Goal: Task Accomplishment & Management: Use online tool/utility

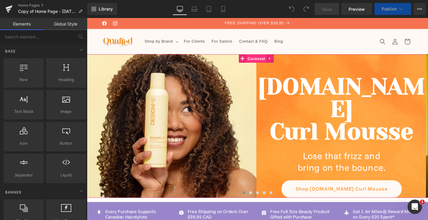
click at [274, 62] on span "Carousel" at bounding box center [268, 61] width 22 height 9
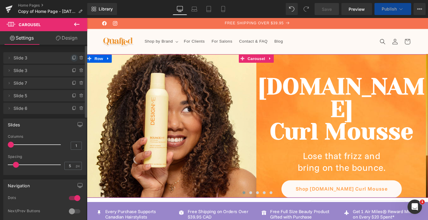
click at [73, 59] on icon at bounding box center [74, 57] width 2 height 3
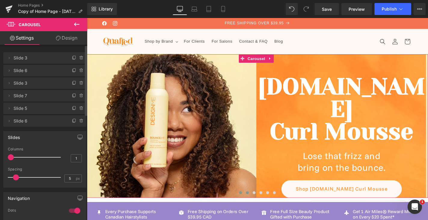
click at [256, 203] on span at bounding box center [257, 204] width 3 height 3
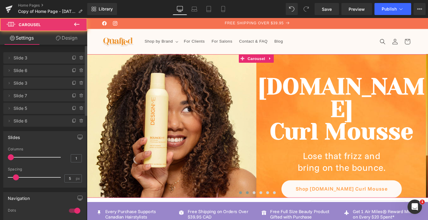
click at [249, 203] on span at bounding box center [250, 204] width 3 height 3
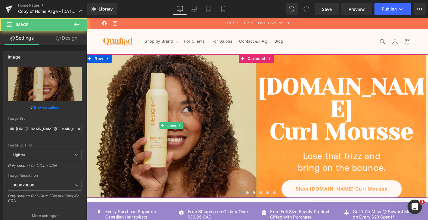
click at [238, 169] on img at bounding box center [177, 133] width 182 height 182
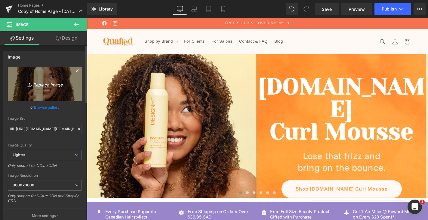
click at [47, 86] on icon "Replace Image" at bounding box center [45, 84] width 48 height 8
click at [65, 87] on icon "Replace Image" at bounding box center [45, 84] width 48 height 8
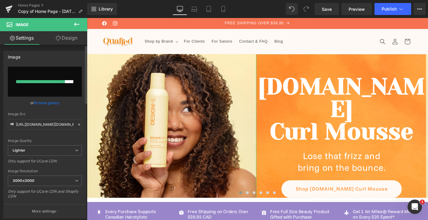
click at [57, 87] on input "file" at bounding box center [45, 82] width 74 height 30
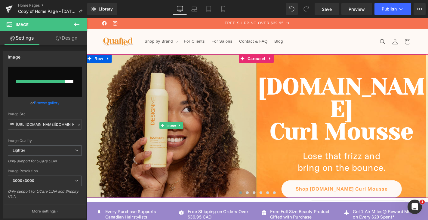
type input "C:\fakepath\04325564942e2151b64de7feef04597133f17763-1216x1216.jpg"
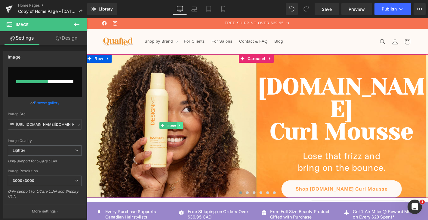
click at [188, 135] on link at bounding box center [186, 132] width 6 height 7
click at [167, 133] on link "Image" at bounding box center [164, 132] width 19 height 7
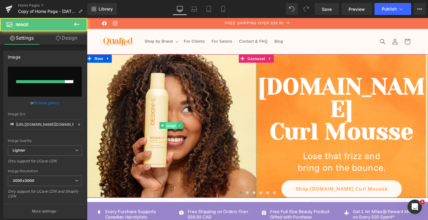
click at [177, 135] on span "Image" at bounding box center [176, 132] width 13 height 7
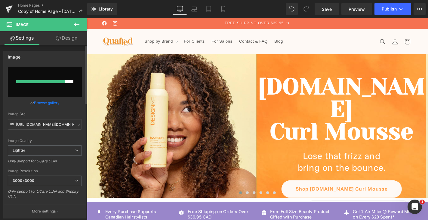
click at [55, 103] on link "Browse gallery" at bounding box center [47, 103] width 26 height 11
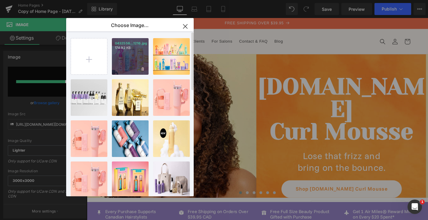
click at [139, 59] on div "0432556...1216.jpg 174.92 KB" at bounding box center [130, 56] width 37 height 37
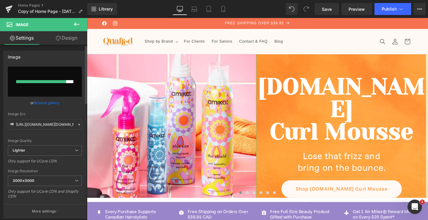
click at [55, 102] on link "Browse gallery" at bounding box center [47, 103] width 26 height 11
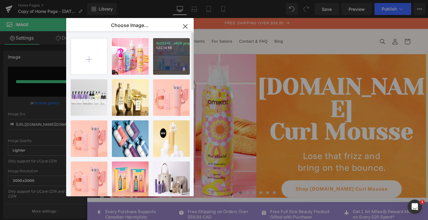
click at [176, 55] on div "0c22341...x628.png 522.14 KB" at bounding box center [171, 56] width 37 height 37
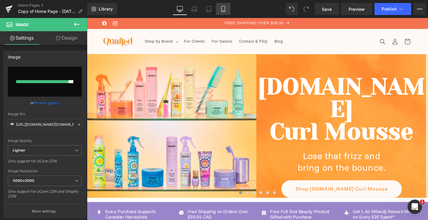
click at [221, 8] on icon at bounding box center [223, 9] width 6 height 6
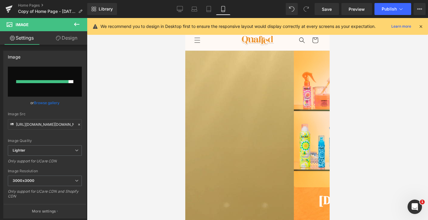
scroll to position [2, 0]
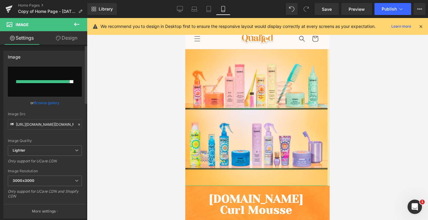
click at [55, 104] on link "Browse gallery" at bounding box center [47, 103] width 26 height 11
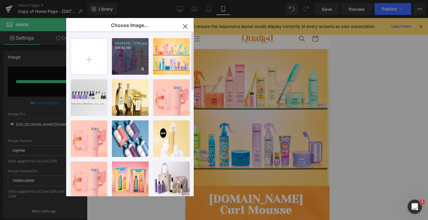
click at [132, 60] on div "0432556...1216.jpg 174.92 KB" at bounding box center [130, 56] width 37 height 37
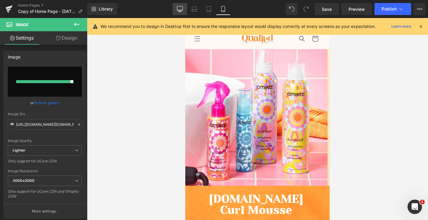
click at [180, 9] on icon at bounding box center [180, 9] width 6 height 6
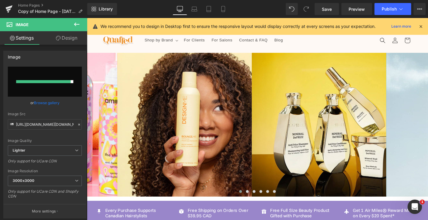
scroll to position [0, 0]
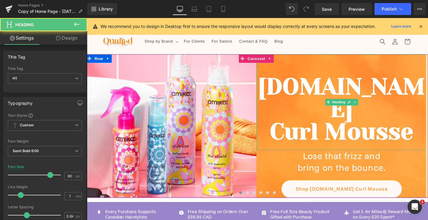
click at [408, 127] on h1 "Curl Mousse" at bounding box center [358, 139] width 182 height 24
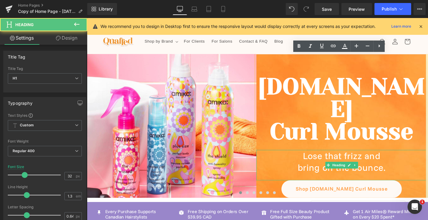
click at [393, 159] on h1 "Lose that frizz and" at bounding box center [358, 165] width 182 height 13
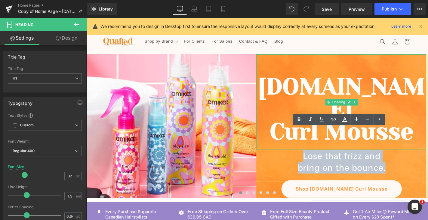
drag, startPoint x: 404, startPoint y: 155, endPoint x: 268, endPoint y: 110, distance: 143.2
click at [268, 110] on div "[DOMAIN_NAME] Curl Mousse Heading Lose that frizz and bring on the bounce. Head…" at bounding box center [358, 133] width 182 height 153
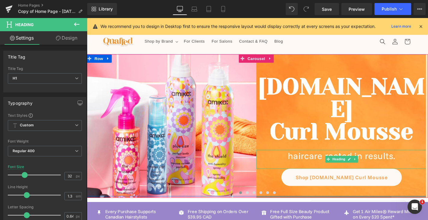
click at [339, 159] on h1 "haircare rooted in results." at bounding box center [358, 165] width 182 height 13
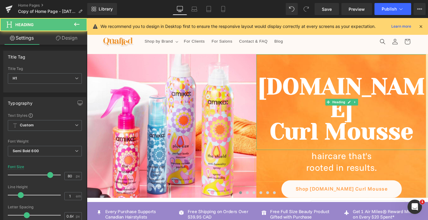
click at [426, 127] on h1 "Curl Mousse" at bounding box center [358, 139] width 182 height 24
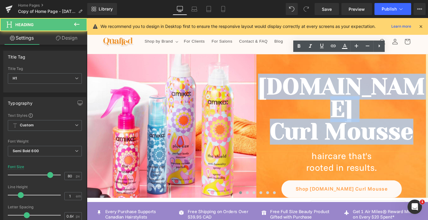
drag, startPoint x: 432, startPoint y: 114, endPoint x: 292, endPoint y: 76, distance: 144.6
click at [292, 76] on div "[DOMAIN_NAME] Curl Mousse" at bounding box center [358, 108] width 182 height 102
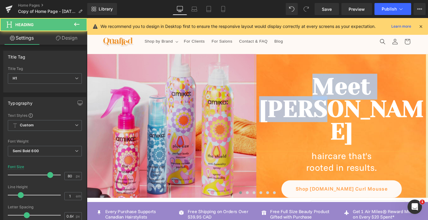
drag, startPoint x: 429, startPoint y: 90, endPoint x: 225, endPoint y: 72, distance: 205.2
click at [225, 72] on div "Image Meet [PERSON_NAME] Heading haircare that's rooted in results. Heading Sho…" at bounding box center [268, 133] width 364 height 153
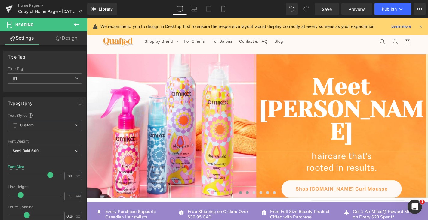
click at [257, 203] on span at bounding box center [257, 204] width 3 height 3
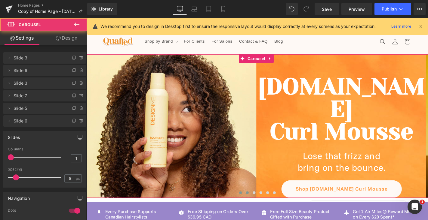
click at [250, 203] on span at bounding box center [250, 204] width 3 height 3
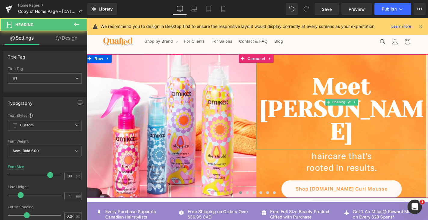
click at [356, 94] on h1 "Meet [PERSON_NAME]" at bounding box center [358, 115] width 182 height 72
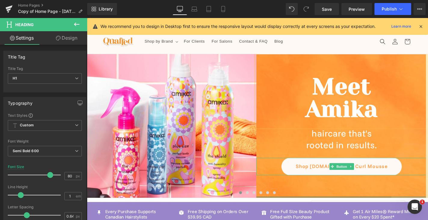
click at [393, 176] on link "Shop [DOMAIN_NAME] Curl Mousse" at bounding box center [358, 176] width 128 height 19
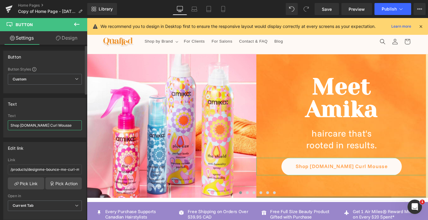
drag, startPoint x: 66, startPoint y: 127, endPoint x: 21, endPoint y: 127, distance: 45.4
click at [21, 127] on input "Shop [DOMAIN_NAME] Curl Mousse" at bounding box center [45, 126] width 74 height 10
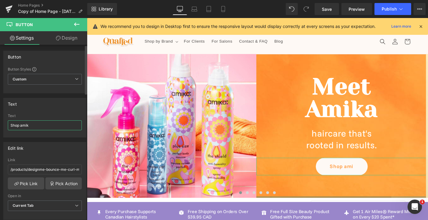
type input "Shop amika"
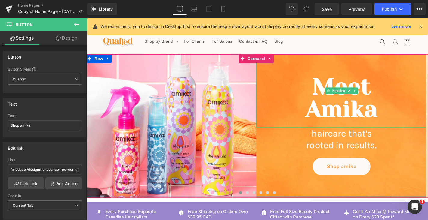
click at [334, 120] on h1 "Amika" at bounding box center [358, 115] width 182 height 24
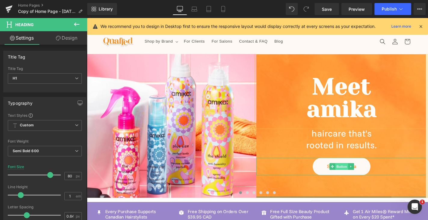
click at [357, 175] on span "Button" at bounding box center [359, 176] width 14 height 7
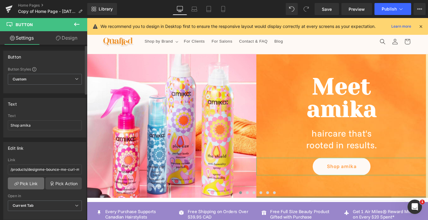
click at [25, 185] on link "Pick Link" at bounding box center [26, 184] width 36 height 12
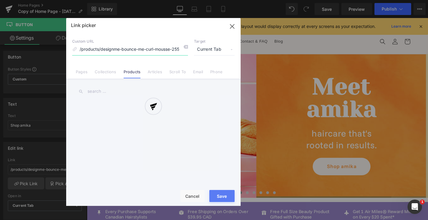
scroll to position [0, 2]
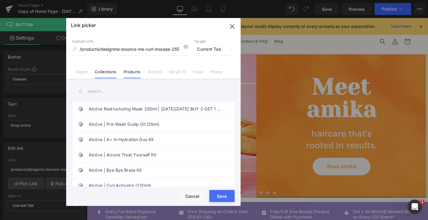
click at [110, 72] on link "Collections" at bounding box center [105, 73] width 21 height 9
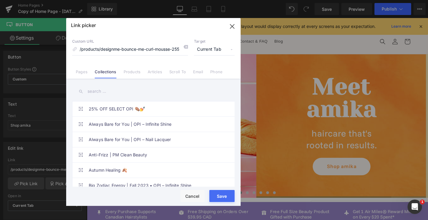
click at [121, 94] on input "text" at bounding box center [153, 92] width 162 height 14
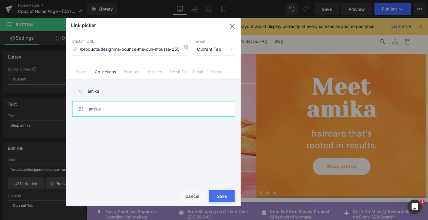
type input "amika"
click at [139, 106] on link "amika" at bounding box center [155, 109] width 132 height 15
click at [228, 194] on div "Rendering Content" at bounding box center [213, 196] width 37 height 7
click at [227, 195] on div "Rendering Content" at bounding box center [213, 196] width 37 height 7
click at [227, 192] on button "Save" at bounding box center [221, 196] width 25 height 12
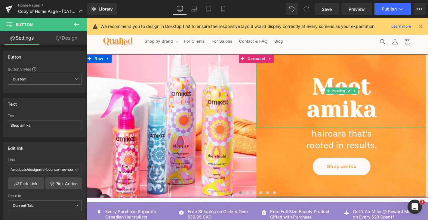
click at [384, 121] on h1 "amika" at bounding box center [358, 115] width 182 height 24
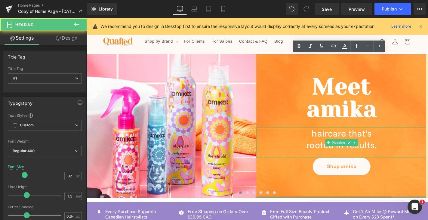
click at [387, 153] on h1 "rooted in results." at bounding box center [358, 154] width 182 height 13
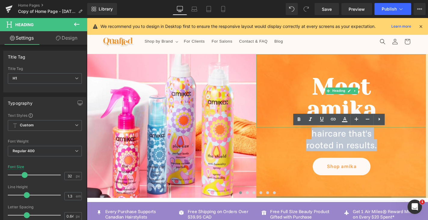
drag, startPoint x: 396, startPoint y: 155, endPoint x: 320, endPoint y: 133, distance: 79.4
click at [320, 133] on div "Meet amika Heading haircare that's rooted in results. Heading Shop amika Button" at bounding box center [358, 121] width 182 height 129
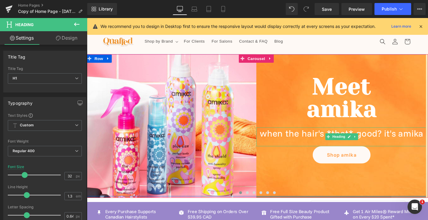
click at [371, 139] on h1 "when the hair's *that* good? it's amika" at bounding box center [358, 141] width 182 height 13
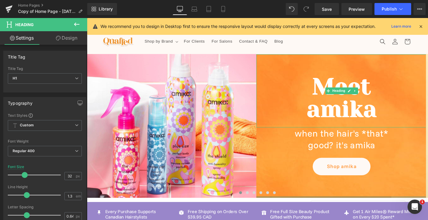
click at [389, 118] on h1 "amika" at bounding box center [358, 115] width 182 height 24
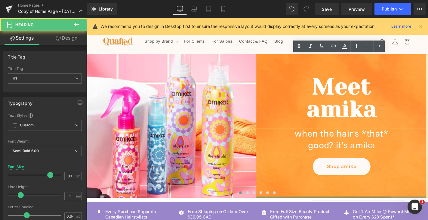
drag, startPoint x: 396, startPoint y: 120, endPoint x: 317, endPoint y: 84, distance: 86.9
click at [317, 84] on div "Meet [PERSON_NAME]" at bounding box center [358, 96] width 182 height 78
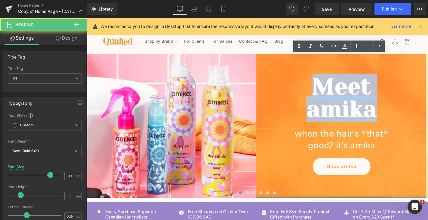
drag, startPoint x: 331, startPoint y: 94, endPoint x: 395, endPoint y: 120, distance: 69.8
click at [395, 120] on div "Meet [PERSON_NAME]" at bounding box center [358, 96] width 182 height 78
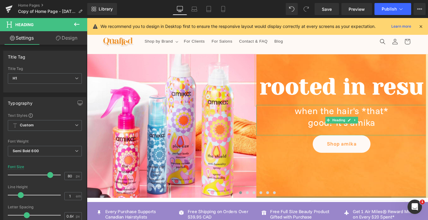
scroll to position [0, 0]
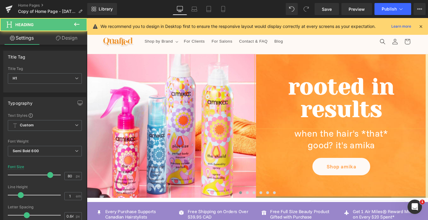
click at [411, 91] on h1 "rooted in results" at bounding box center [358, 103] width 182 height 48
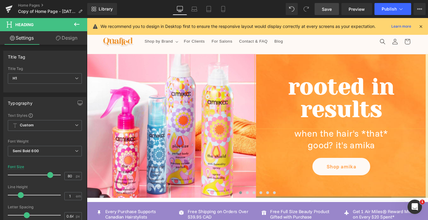
click at [327, 10] on span "Save" at bounding box center [327, 9] width 10 height 6
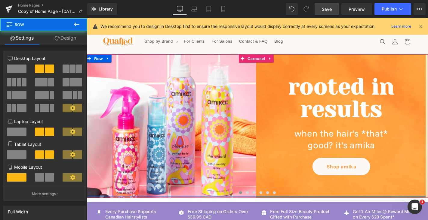
click at [427, 195] on div "Image rooted in results Heading when the hair's *that* good? it's amika Heading…" at bounding box center [267, 133] width 364 height 152
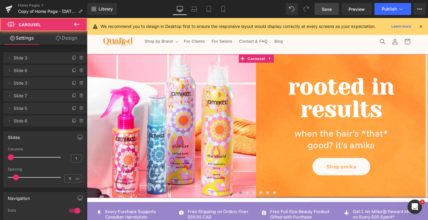
click at [356, 202] on div at bounding box center [269, 206] width 364 height 9
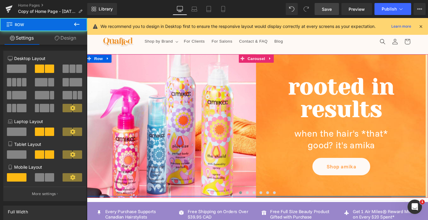
click at [349, 194] on div "Image rooted in results Heading when the hair's *that* good? it's amika Heading…" at bounding box center [267, 133] width 364 height 152
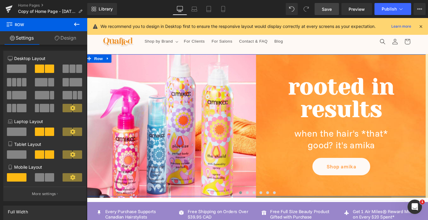
click at [73, 39] on link "Design" at bounding box center [66, 38] width 44 height 14
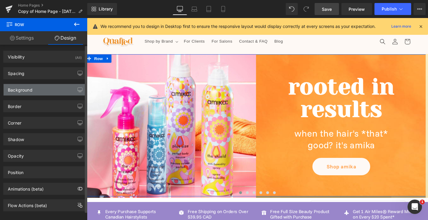
click at [53, 91] on div "Background" at bounding box center [45, 89] width 82 height 11
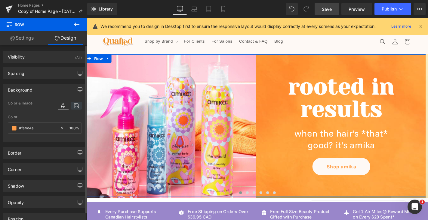
click at [74, 107] on icon at bounding box center [76, 106] width 11 height 8
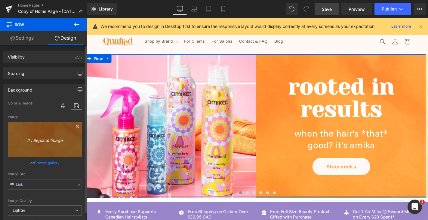
click at [55, 141] on icon "Replace Image" at bounding box center [45, 140] width 48 height 8
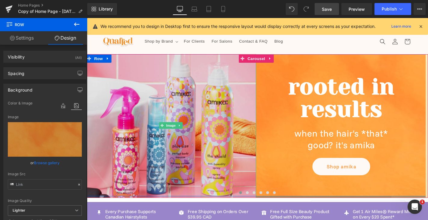
type input "C:\fakepath\amika background.jpg"
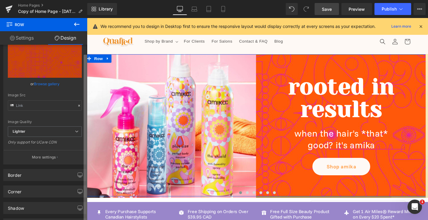
scroll to position [81, 0]
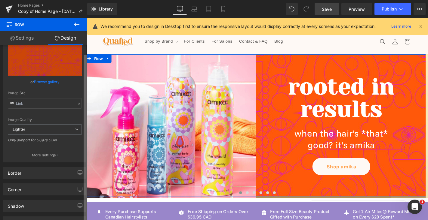
click at [78, 157] on div "Visibility (All) 0|0|0|0 1 Show on Desktop 1 Show on Laptop 1 Show on Tablet 1 …" at bounding box center [43, 134] width 87 height 178
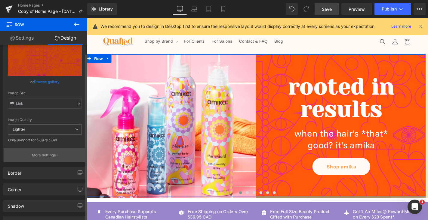
click at [73, 157] on button "More settings" at bounding box center [45, 155] width 82 height 14
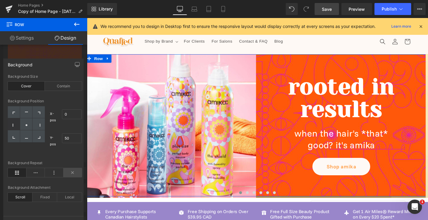
click at [72, 175] on icon at bounding box center [72, 172] width 19 height 9
click at [77, 173] on icon at bounding box center [72, 172] width 19 height 9
click at [65, 86] on div "Contain" at bounding box center [63, 86] width 37 height 9
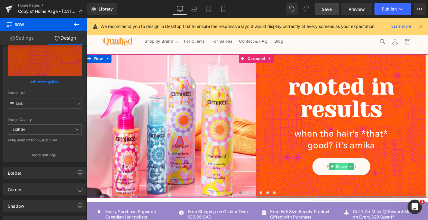
click at [361, 176] on span "Button" at bounding box center [358, 176] width 14 height 7
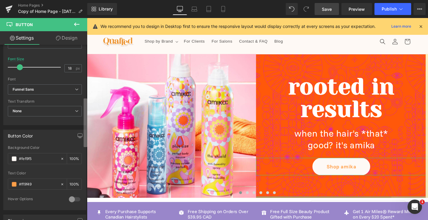
scroll to position [229, 0]
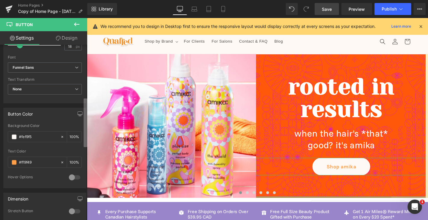
click at [83, 150] on div "Button Button Styles Custom Custom Setup Global Style Custom Setup Global Style…" at bounding box center [43, 134] width 87 height 178
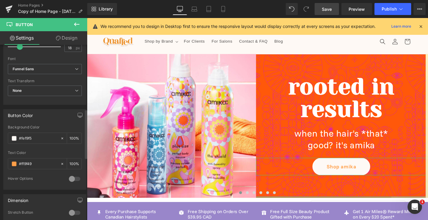
drag, startPoint x: 43, startPoint y: 162, endPoint x: 0, endPoint y: 160, distance: 43.0
click at [0, 160] on div "Button Color rgb(254, 249, 245) Background Color #fef9f5 100 % rgba(255, 159, 7…" at bounding box center [45, 147] width 90 height 85
paste input "e224a3"
type input "e224a3"
click at [331, 9] on span "Save" at bounding box center [327, 9] width 10 height 6
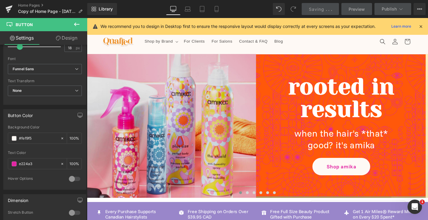
click at [241, 113] on img at bounding box center [176, 133] width 182 height 182
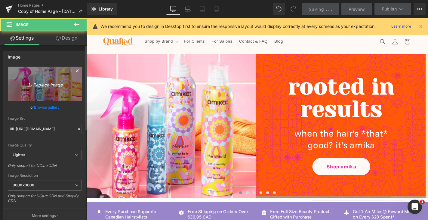
click at [47, 83] on icon "Replace Image" at bounding box center [45, 84] width 48 height 8
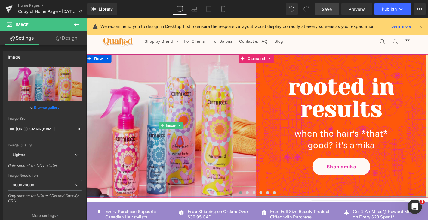
type input "C:\fakepath\6e8b5a5ac10ff3d714a08360c0393c846e60f77d-1256x1256.png.avif"
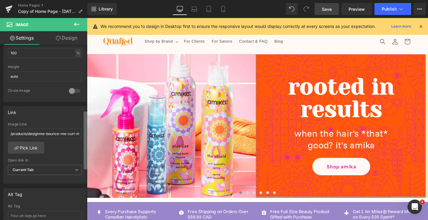
click at [73, 134] on div "Image [URL][DOMAIN_NAME] Replace Image Upload image or Browse gallery Image Src…" at bounding box center [43, 134] width 87 height 178
click at [28, 147] on link "Pick Link" at bounding box center [26, 149] width 36 height 12
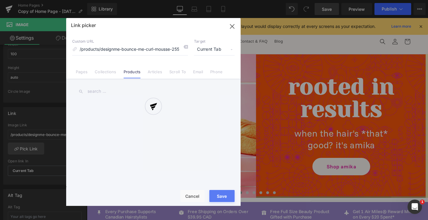
scroll to position [0, 2]
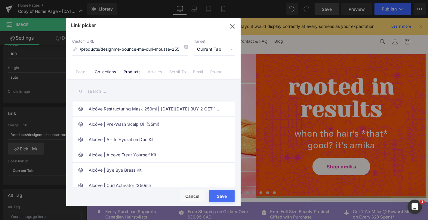
click at [111, 72] on link "Collections" at bounding box center [105, 73] width 21 height 9
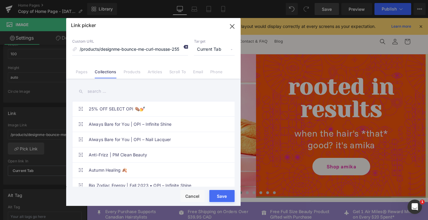
click at [184, 45] on icon at bounding box center [185, 46] width 5 height 5
click at [137, 84] on div "Alcôve Restructuring Mask 250ml | [DATE][DATE] BUY 2 GET 1 FREE Alcôve | Pre-Wa…" at bounding box center [153, 134] width 174 height 110
click at [137, 93] on input "text" at bounding box center [153, 92] width 162 height 14
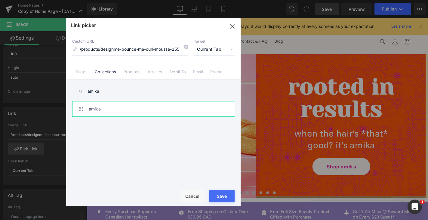
type input "amika"
click at [143, 109] on link "amika" at bounding box center [155, 109] width 132 height 15
click at [231, 196] on div "Rendering Content" at bounding box center [213, 196] width 37 height 7
click at [218, 194] on div "Rendering Content" at bounding box center [213, 196] width 37 height 7
click at [233, 28] on icon "button" at bounding box center [232, 27] width 10 height 10
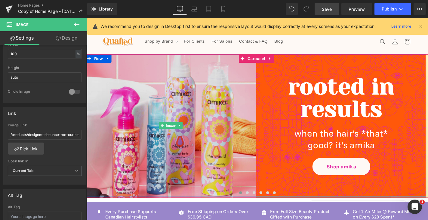
click at [244, 159] on img at bounding box center [176, 133] width 182 height 182
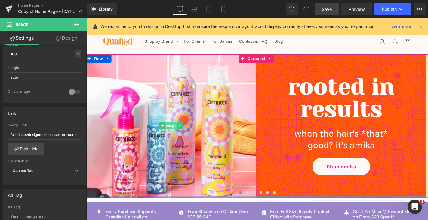
click at [176, 132] on span "Image" at bounding box center [176, 132] width 13 height 7
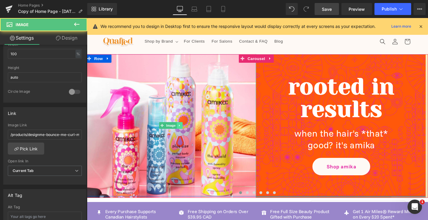
click at [186, 135] on link at bounding box center [185, 132] width 6 height 7
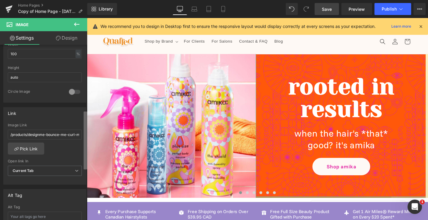
scroll to position [0, 0]
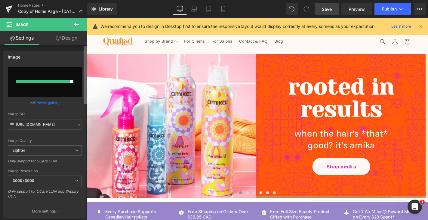
click at [86, 37] on div "Settings Design Image [URL][DOMAIN_NAME] Replace Image Upload image or Browse g…" at bounding box center [43, 133] width 87 height 205
click at [55, 100] on link "Browse gallery" at bounding box center [47, 103] width 26 height 11
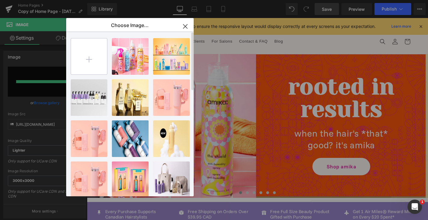
click at [97, 59] on input "file" at bounding box center [89, 56] width 36 height 36
type input "C:\fakepath\6e8b5a5ac10ff3d714a08360c0393c846e60f77d-1256x1256.png.avif"
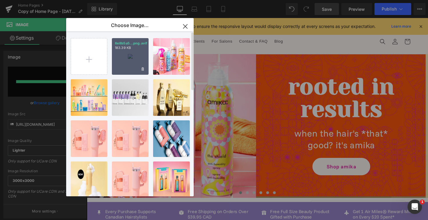
click at [137, 64] on div "6e8b5a5...png.avif 183.39 KB" at bounding box center [130, 56] width 37 height 37
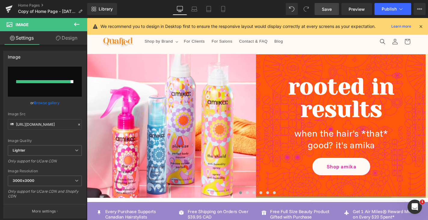
click at [328, 11] on span "Save" at bounding box center [327, 9] width 10 height 6
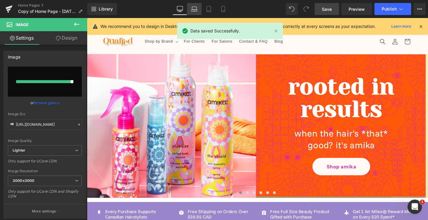
click at [196, 9] on icon at bounding box center [194, 8] width 5 height 3
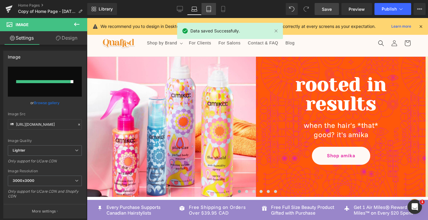
click at [206, 9] on icon at bounding box center [209, 9] width 6 height 6
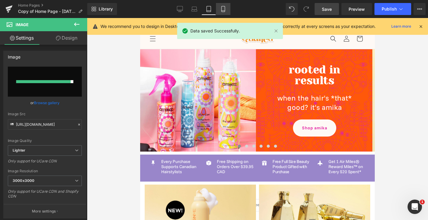
click at [222, 9] on icon at bounding box center [223, 9] width 6 height 6
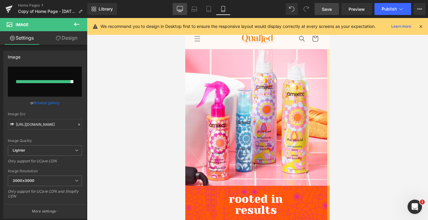
click at [179, 9] on icon at bounding box center [180, 9] width 6 height 6
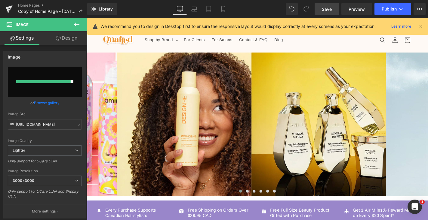
scroll to position [0, 0]
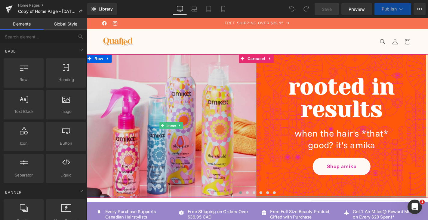
click at [240, 114] on img at bounding box center [177, 133] width 182 height 182
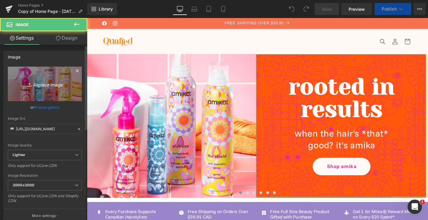
click at [39, 84] on icon "Replace Image" at bounding box center [45, 84] width 48 height 8
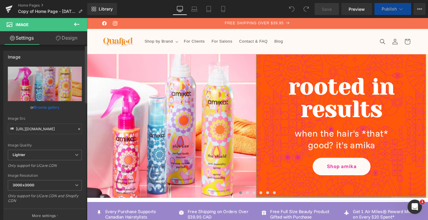
click at [56, 109] on link "Browse gallery" at bounding box center [47, 107] width 26 height 11
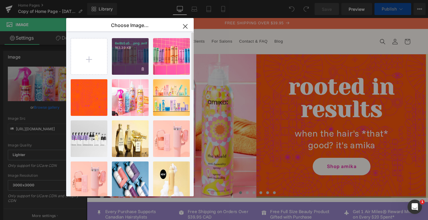
click at [128, 65] on div "6e8b5a5...png.avif 183.39 KB" at bounding box center [130, 56] width 37 height 37
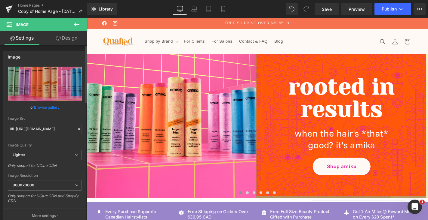
click at [53, 108] on link "Browse gallery" at bounding box center [47, 107] width 26 height 11
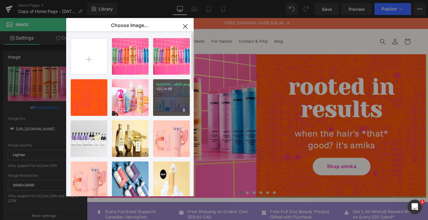
click at [162, 89] on p "522.14 KB" at bounding box center [171, 89] width 31 height 5
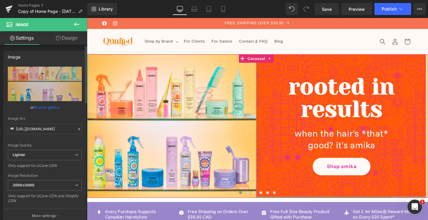
click at [55, 108] on link "Browse gallery" at bounding box center [47, 107] width 26 height 11
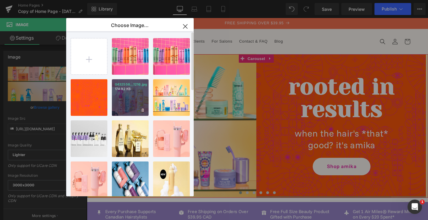
click at [144, 90] on p "174.92 KB" at bounding box center [130, 89] width 31 height 5
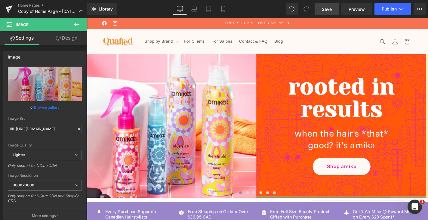
click at [331, 8] on span "Save" at bounding box center [327, 9] width 10 height 6
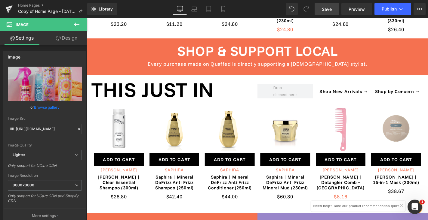
scroll to position [575, 0]
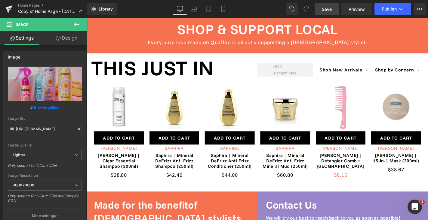
click at [325, 10] on span "Save" at bounding box center [327, 9] width 10 height 6
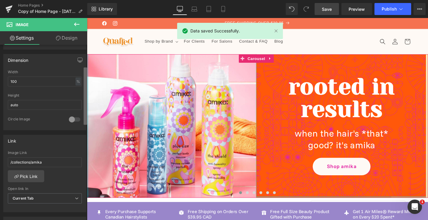
scroll to position [0, 0]
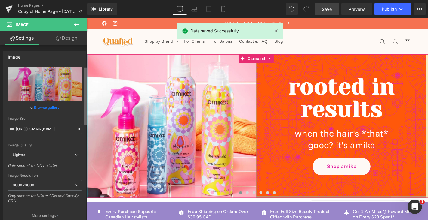
click at [83, 0] on html "You are previewing how the will restyle your page. You can not edit Elements in…" at bounding box center [214, 110] width 428 height 220
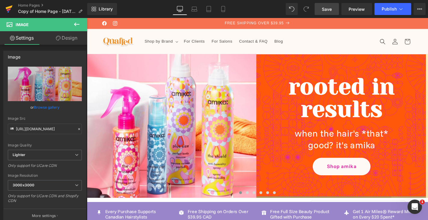
click at [7, 12] on icon at bounding box center [8, 9] width 7 height 15
